Goal: Information Seeking & Learning: Learn about a topic

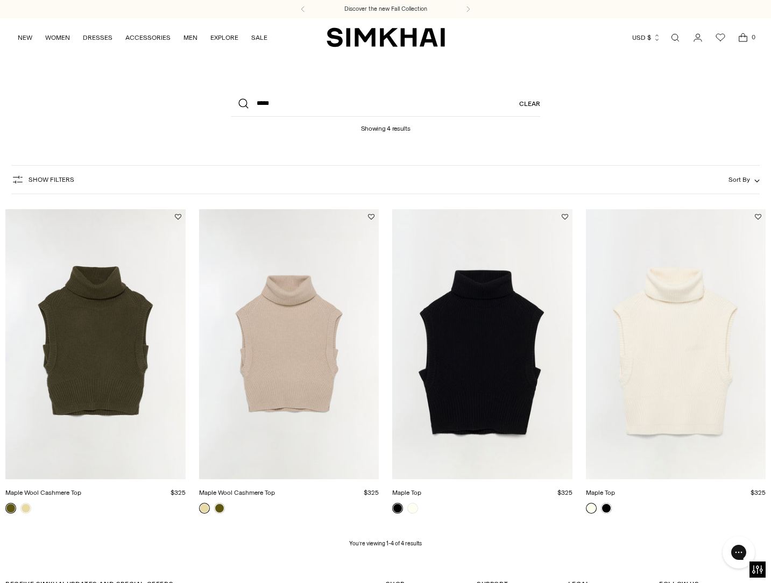
click at [0, 0] on img "Maple Wool Cashmere Top" at bounding box center [0, 0] width 0 height 0
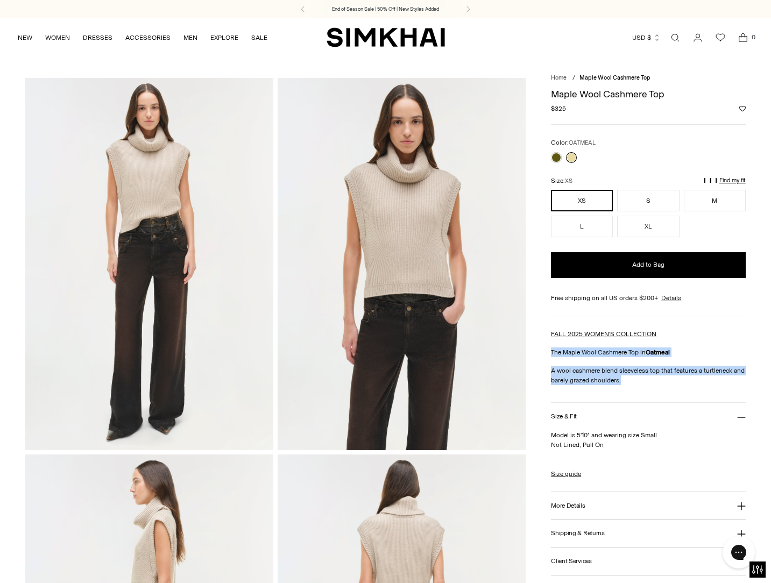
drag, startPoint x: 622, startPoint y: 380, endPoint x: 546, endPoint y: 345, distance: 83.5
drag, startPoint x: 603, startPoint y: 443, endPoint x: 556, endPoint y: 436, distance: 47.3
drag, startPoint x: 593, startPoint y: 508, endPoint x: 588, endPoint y: 507, distance: 5.4
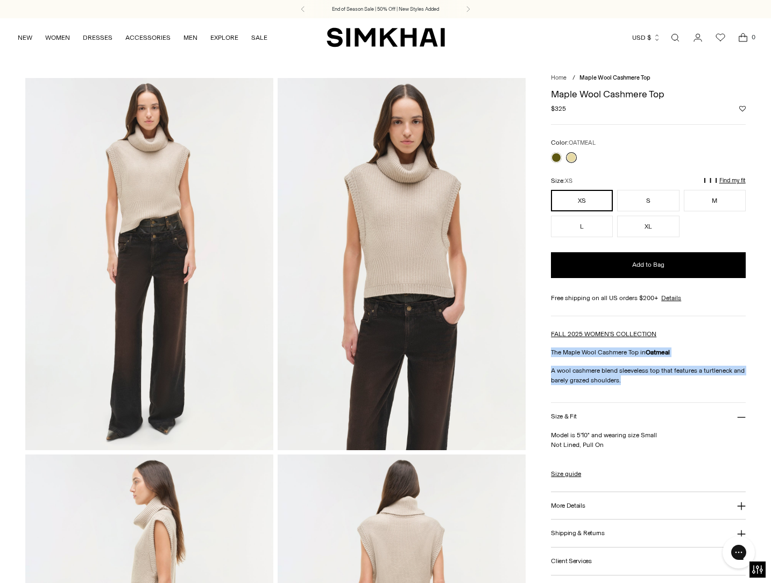
click at [593, 507] on button "More Details" at bounding box center [648, 505] width 195 height 27
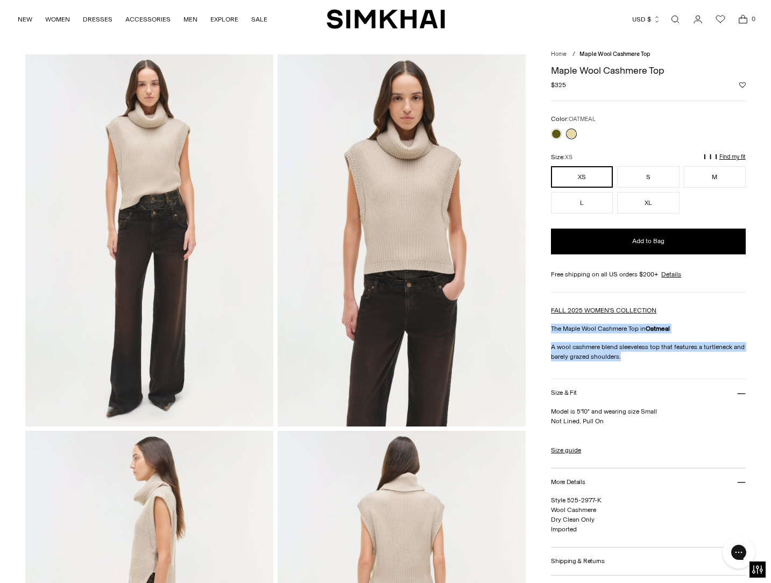
scroll to position [33, 0]
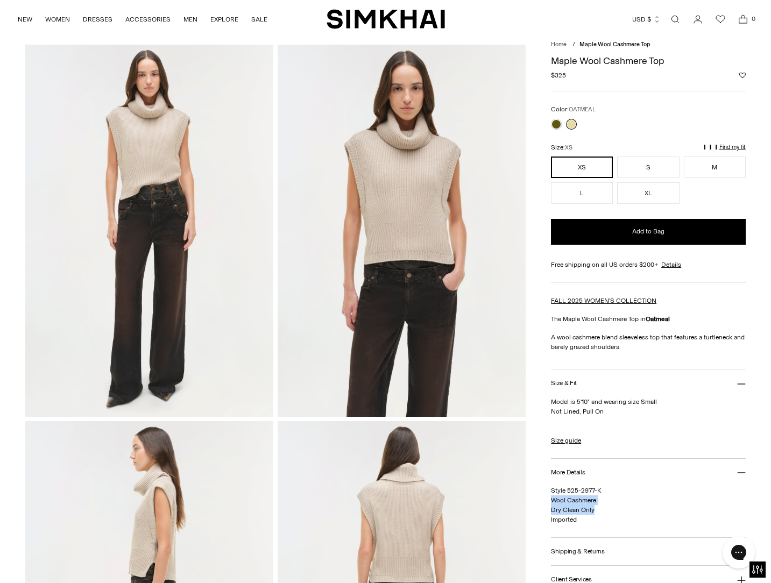
drag, startPoint x: 594, startPoint y: 508, endPoint x: 546, endPoint y: 496, distance: 50.1
copy span "Wool Cashmere Dry Clean Only"
click at [674, 19] on link "Open search modal" at bounding box center [675, 20] width 22 height 22
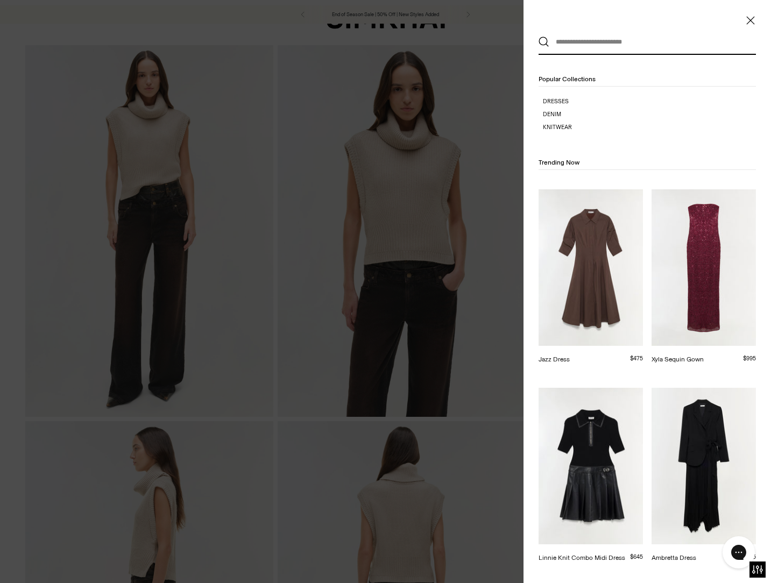
scroll to position [0, 0]
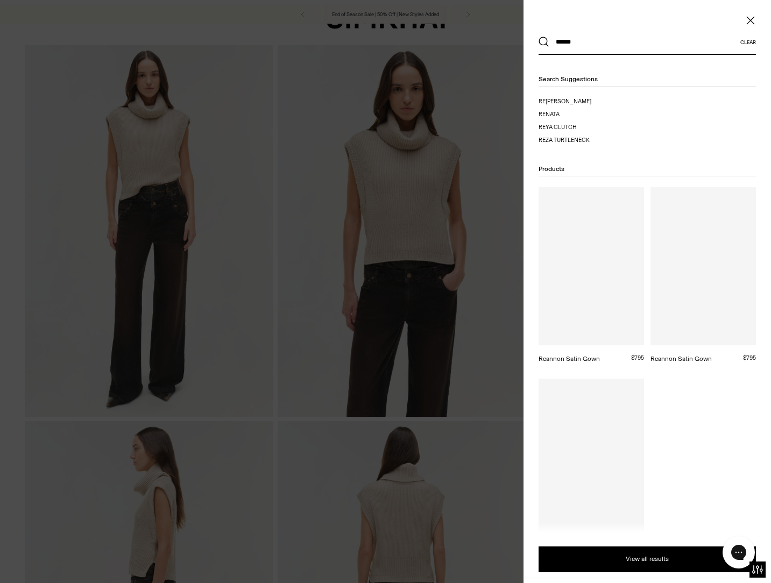
type input "******"
click at [544, 42] on button "Search" at bounding box center [544, 42] width 11 height 11
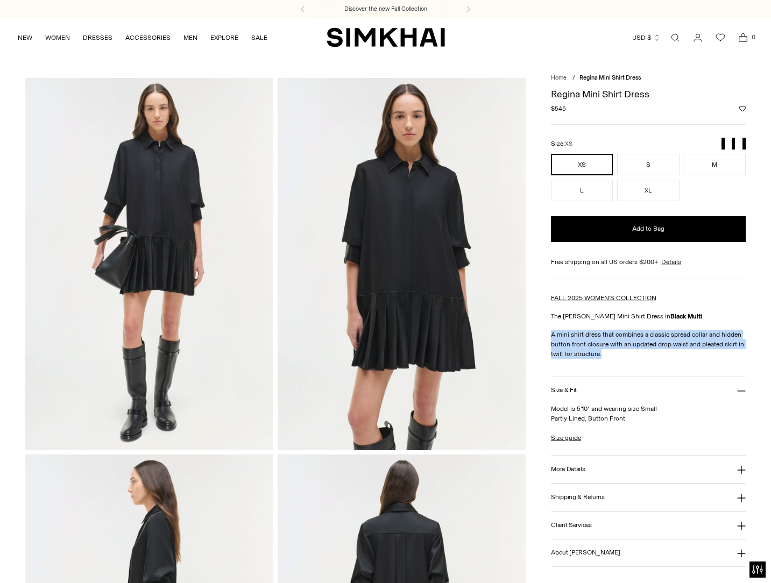
drag, startPoint x: 564, startPoint y: 340, endPoint x: 548, endPoint y: 329, distance: 19.4
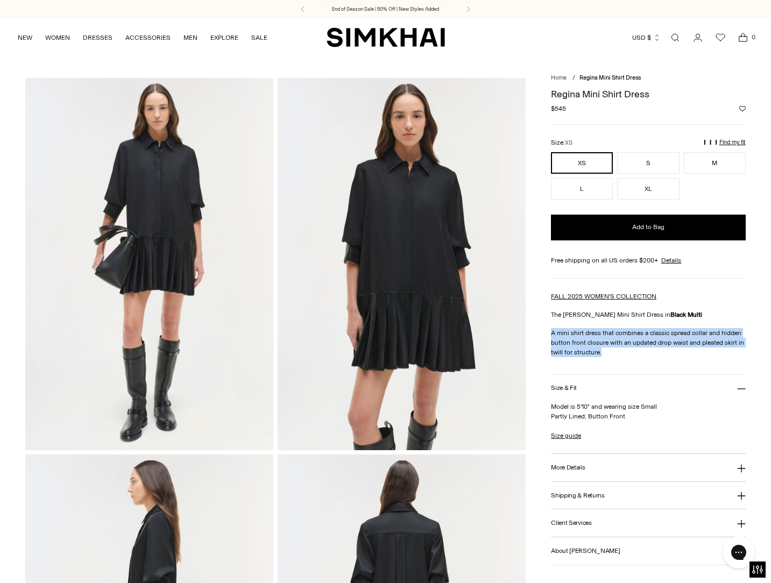
drag, startPoint x: 630, startPoint y: 416, endPoint x: 548, endPoint y: 405, distance: 83.0
copy p "Model is 5'10" and wearing size Small Partly Lined, Button Front"
click at [578, 470] on h3 "More Details" at bounding box center [568, 467] width 34 height 7
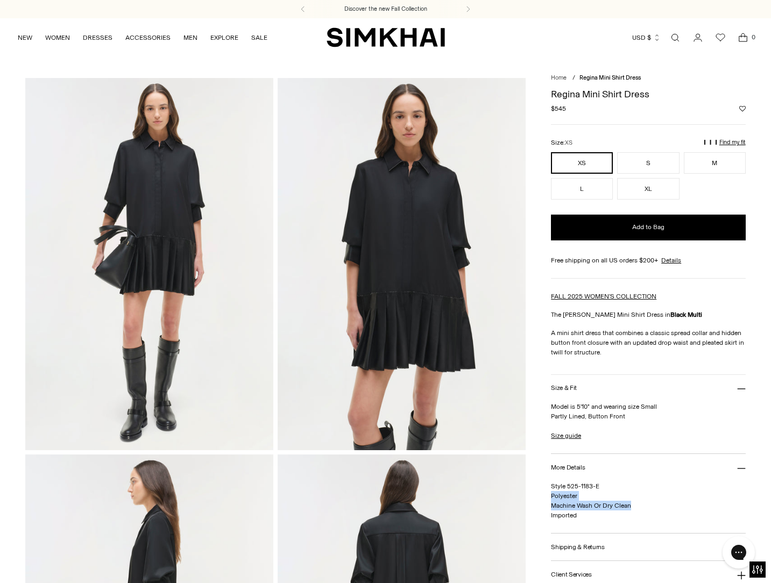
drag, startPoint x: 583, startPoint y: 500, endPoint x: 550, endPoint y: 497, distance: 33.5
copy span "Polyester Machine Wash Or Dry Clean"
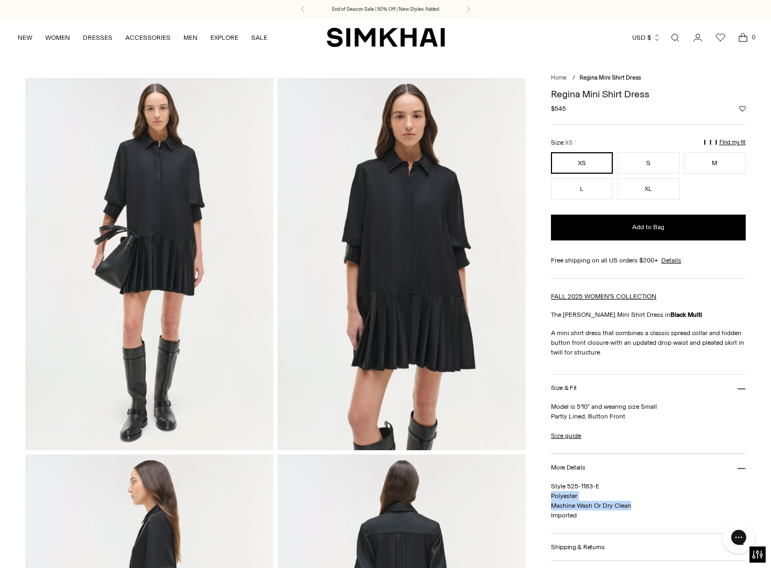
click at [677, 39] on link "Open search modal" at bounding box center [675, 38] width 22 height 22
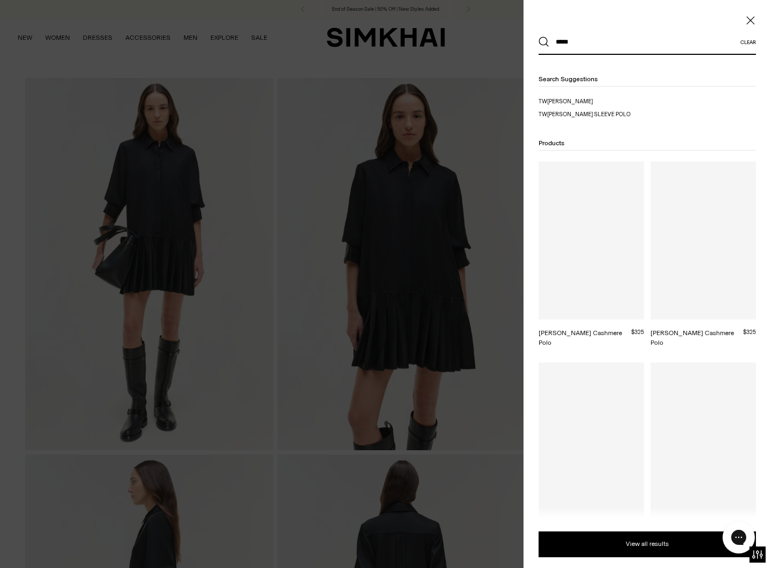
type input "*****"
click at [544, 42] on button "Search" at bounding box center [544, 42] width 11 height 11
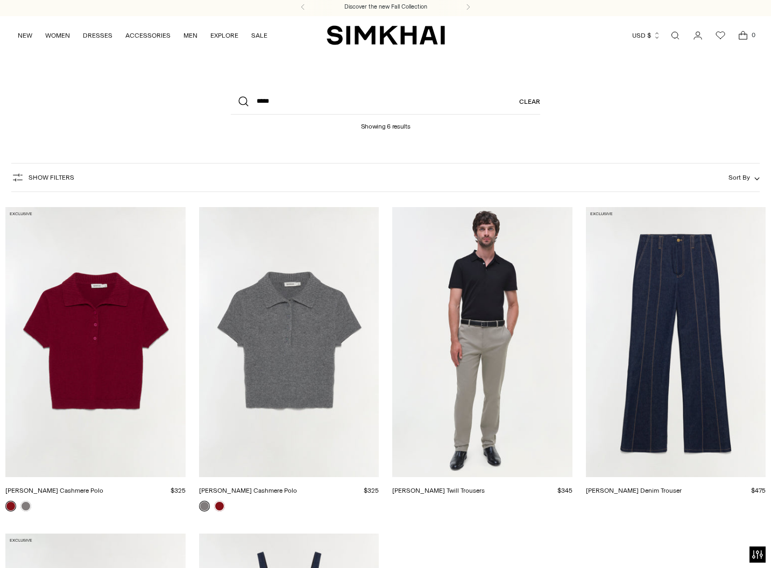
scroll to position [2, 0]
click at [0, 0] on img "Twila Cashmere Polo" at bounding box center [0, 0] width 0 height 0
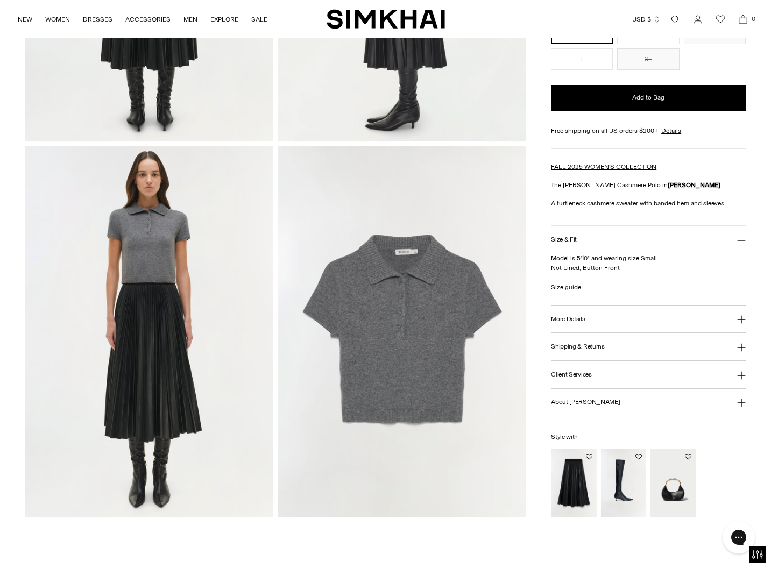
scroll to position [724, 0]
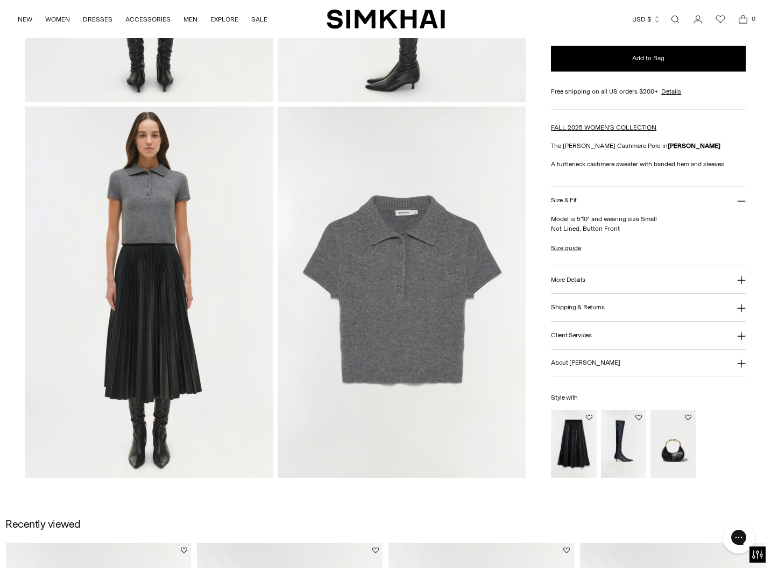
click at [630, 169] on div "**********" at bounding box center [648, 177] width 195 height 602
drag, startPoint x: 735, startPoint y: 168, endPoint x: 549, endPoint y: 159, distance: 186.4
copy p "A turtleneck cashmere sweater with banded hem and sleeves."
drag, startPoint x: 594, startPoint y: 225, endPoint x: 544, endPoint y: 217, distance: 50.7
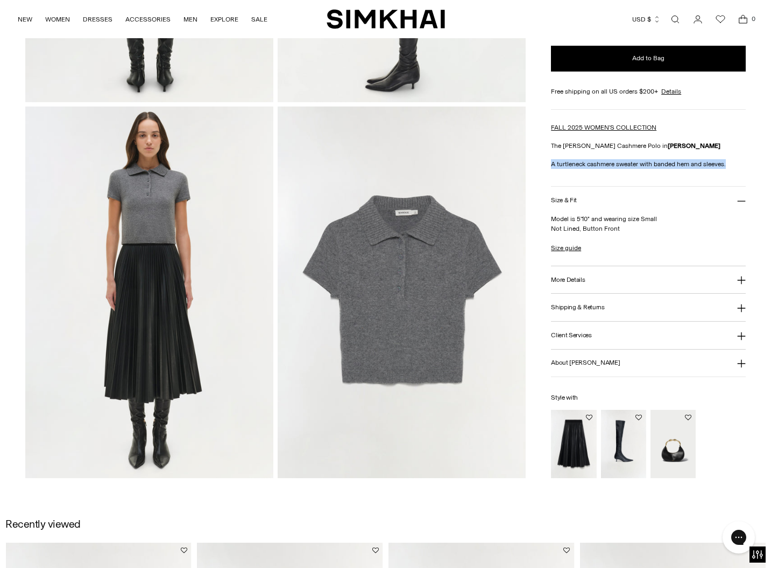
copy p "Model is 5'10" and wearing size Small Not Lined, Button Front"
click at [603, 278] on button "More Details" at bounding box center [648, 279] width 195 height 27
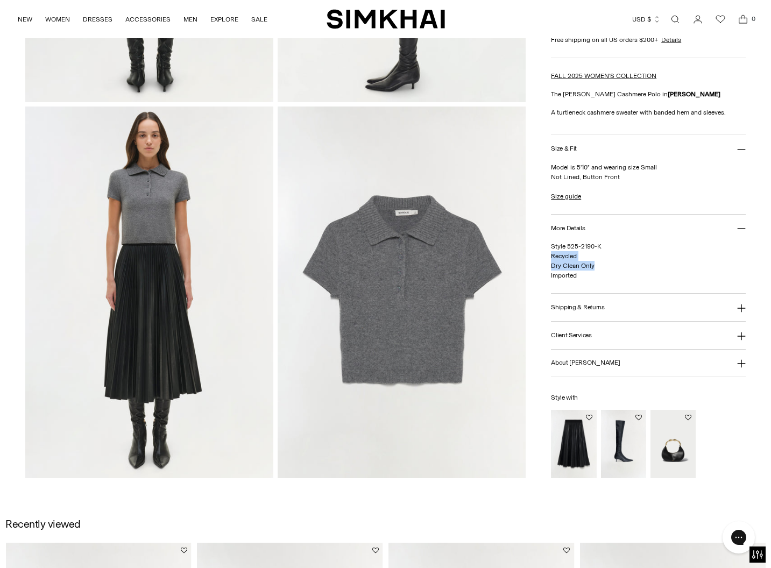
drag, startPoint x: 600, startPoint y: 267, endPoint x: 547, endPoint y: 259, distance: 53.3
copy span "Recycled Dry Clean Only"
drag, startPoint x: 602, startPoint y: 275, endPoint x: 596, endPoint y: 271, distance: 7.5
click at [602, 275] on p "Style 525-2190-K Recycled Dry Clean Only Imported" at bounding box center [648, 261] width 195 height 39
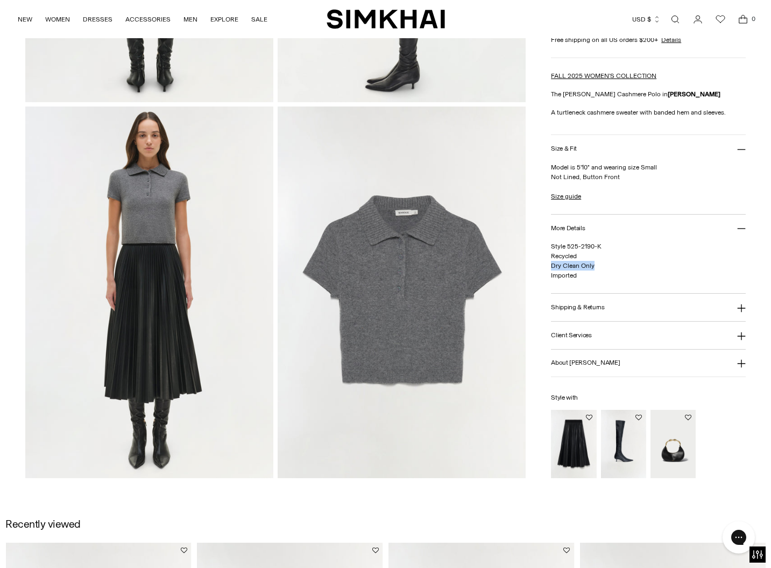
drag, startPoint x: 592, startPoint y: 264, endPoint x: 536, endPoint y: 263, distance: 55.4
copy span "Dry Clean Only"
click at [675, 19] on link "Open search modal" at bounding box center [675, 20] width 22 height 22
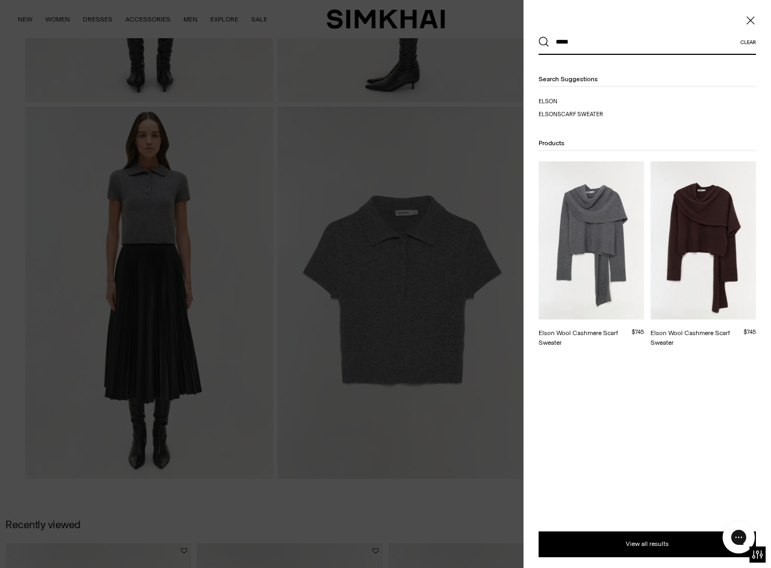
type input "*****"
click at [602, 239] on img at bounding box center [591, 240] width 105 height 158
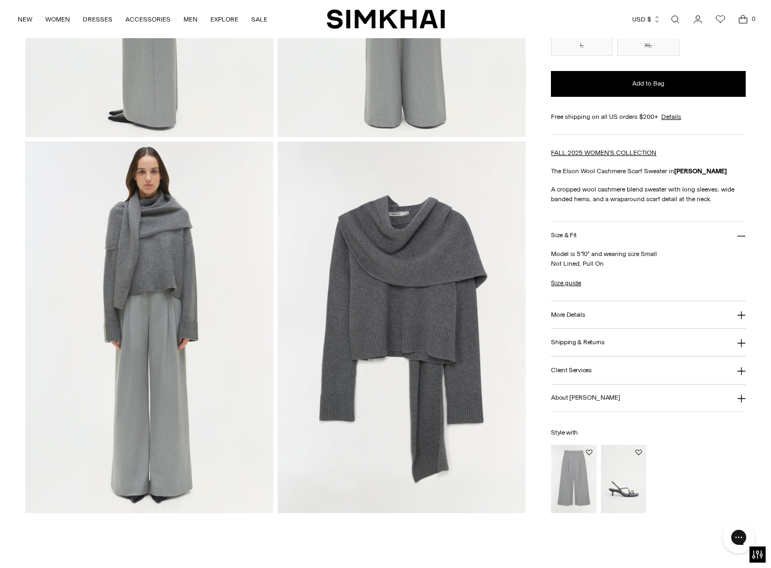
scroll to position [791, 0]
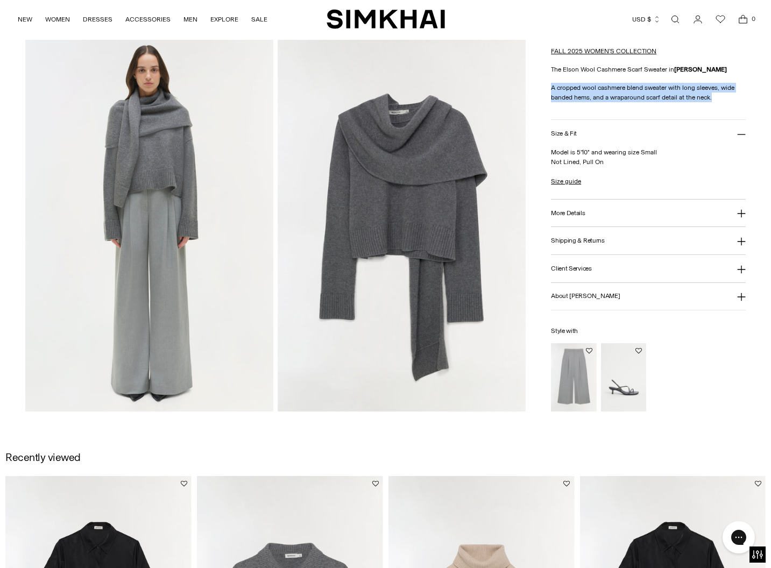
drag, startPoint x: 712, startPoint y: 96, endPoint x: 546, endPoint y: 85, distance: 166.6
drag, startPoint x: 604, startPoint y: 162, endPoint x: 543, endPoint y: 153, distance: 62.0
copy p "Model is 5'10" and wearing size Small Not Lined, Pull On"
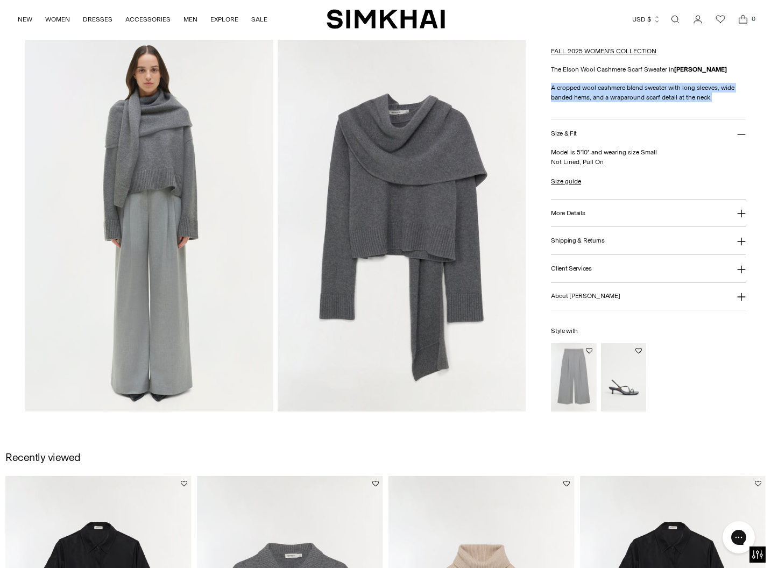
click at [616, 214] on button "More Details" at bounding box center [648, 213] width 195 height 27
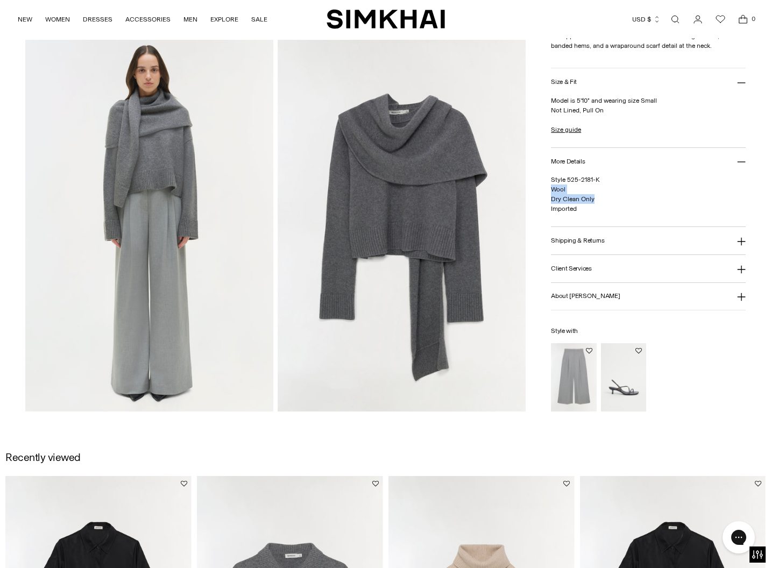
drag, startPoint x: 587, startPoint y: 197, endPoint x: 370, endPoint y: 192, distance: 216.9
copy span "Wool Dry Clean Only"
click at [674, 19] on link "Open search modal" at bounding box center [675, 20] width 22 height 22
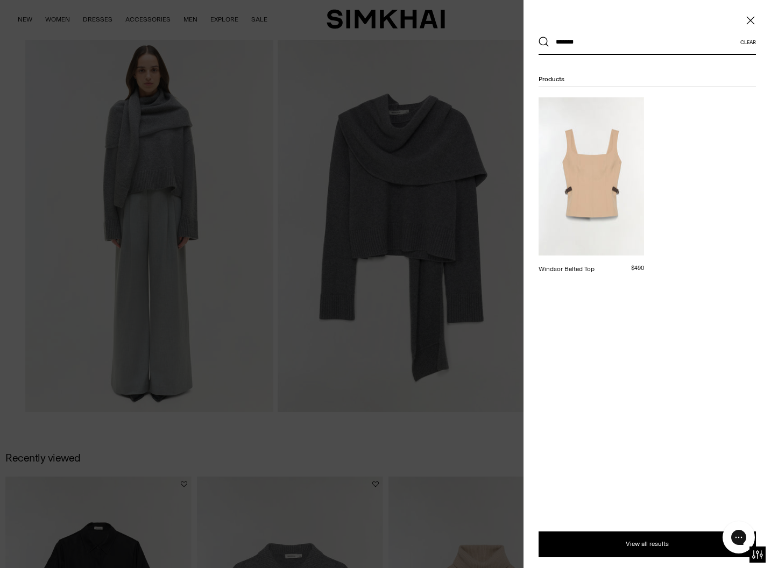
type input "*******"
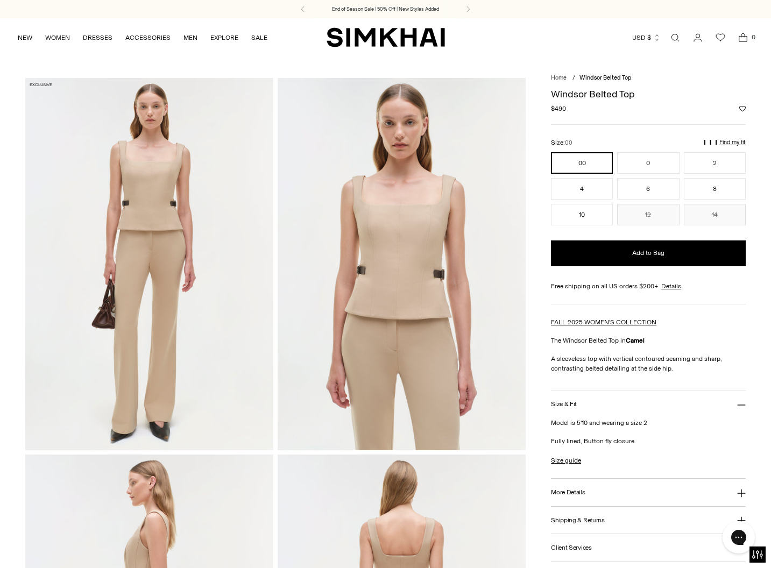
click at [661, 348] on div "FALL 2025 WOMEN'S COLLECTION The Windsor Belted Top in [GEOGRAPHIC_DATA] A slee…" at bounding box center [648, 345] width 195 height 56
drag, startPoint x: 670, startPoint y: 369, endPoint x: 553, endPoint y: 359, distance: 118.3
click at [552, 358] on span "A sleeveless top with vertical contoured seaming and sharp, contrasting belted …" at bounding box center [636, 363] width 171 height 17
copy span "A sleeveless top with vertical contoured seaming and sharp, contrasting belted …"
drag, startPoint x: 638, startPoint y: 442, endPoint x: 548, endPoint y: 423, distance: 91.8
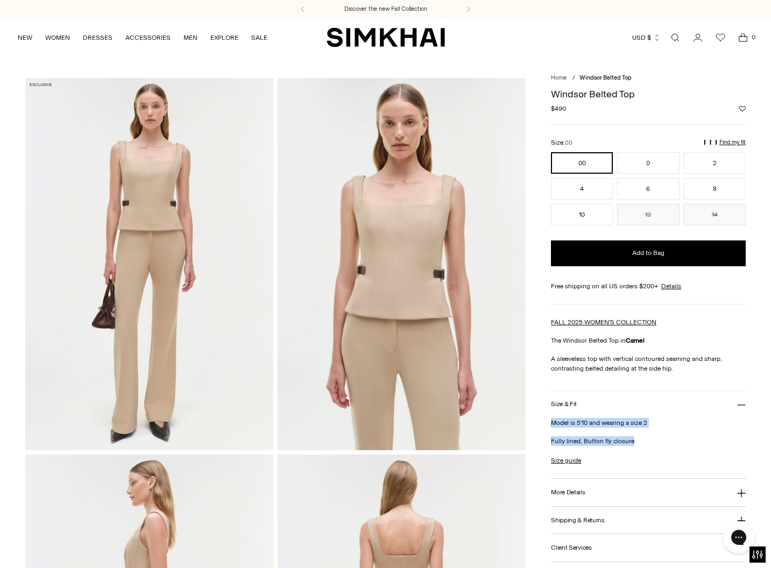
copy div "Model is 5'10 and wearing a size 2 Fully lined, Button fly closure"
click at [617, 490] on button "More Details" at bounding box center [648, 492] width 195 height 27
drag, startPoint x: 600, startPoint y: 533, endPoint x: 542, endPoint y: 521, distance: 59.3
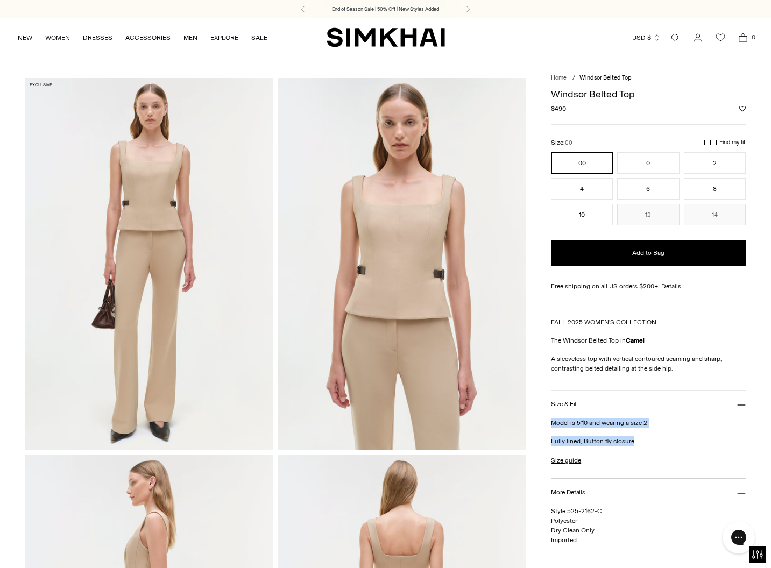
copy span "Polyester Dry Clean Only"
